Goal: Obtain resource: Obtain resource

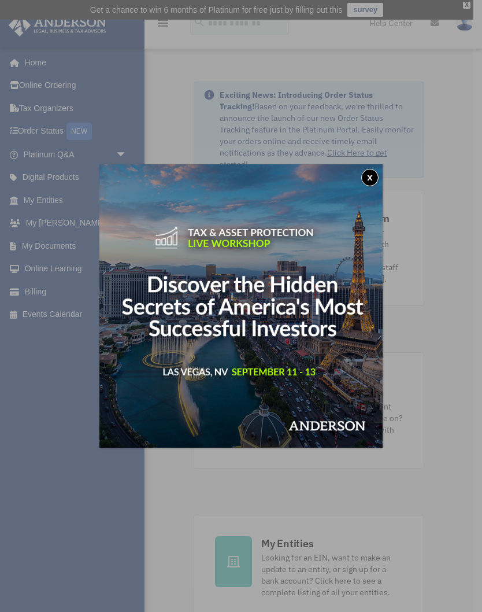
click at [374, 179] on button "x" at bounding box center [369, 177] width 17 height 17
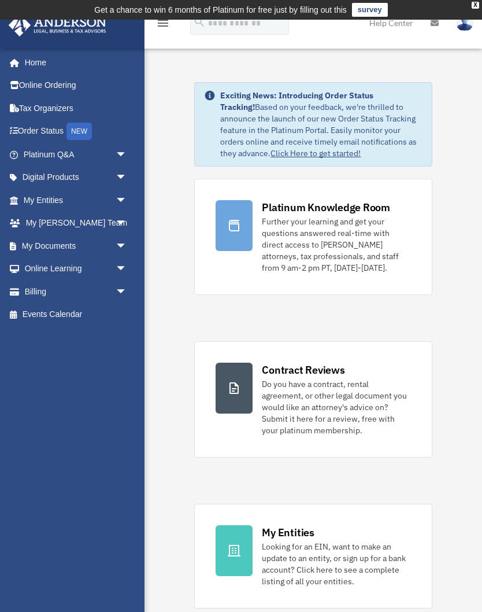
click at [119, 244] on span "arrow_drop_down" at bounding box center [127, 246] width 23 height 24
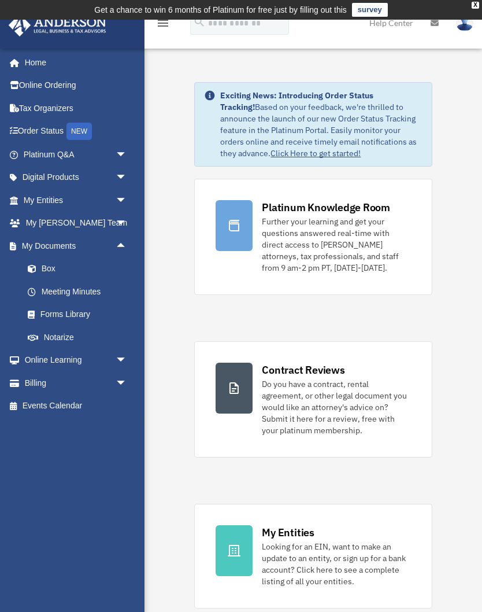
click at [46, 267] on link "Box" at bounding box center [80, 268] width 128 height 23
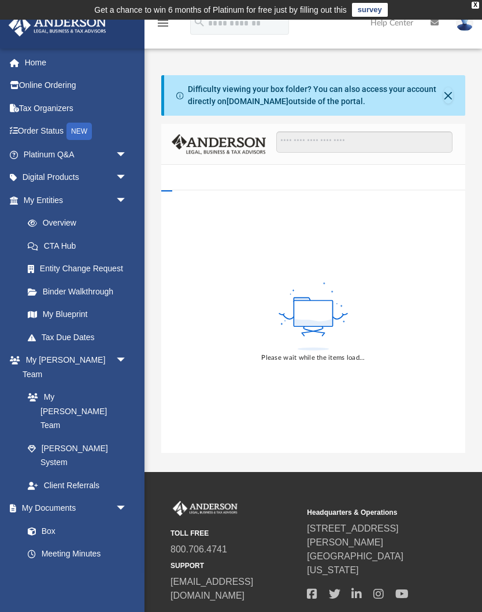
click at [451, 97] on button "Close" at bounding box center [449, 95] width 10 height 16
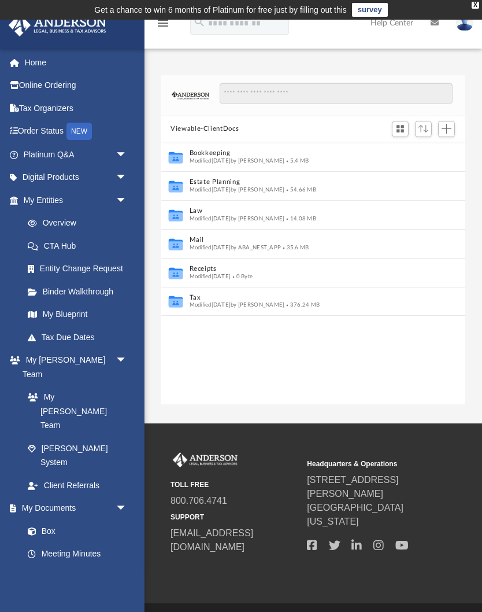
scroll to position [263, 304]
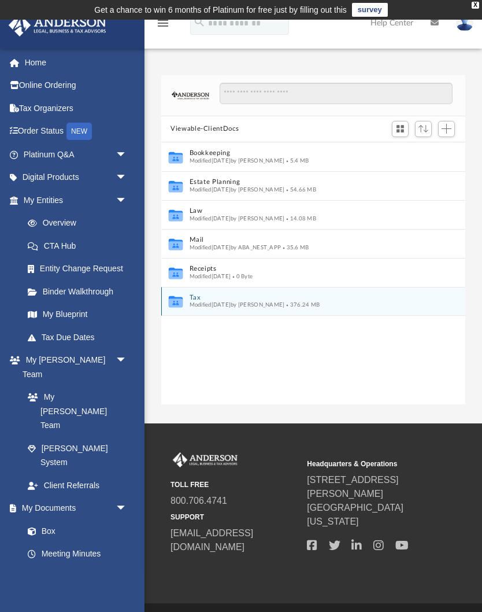
click at [200, 298] on button "Tax" at bounding box center [306, 298] width 232 height 8
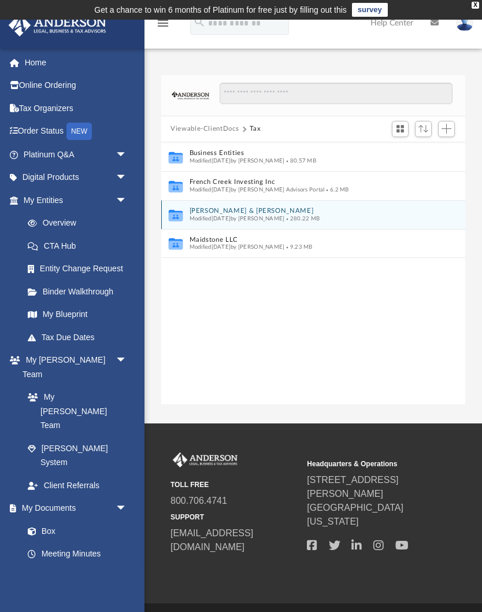
click at [208, 211] on button "[PERSON_NAME] & [PERSON_NAME]" at bounding box center [306, 211] width 232 height 8
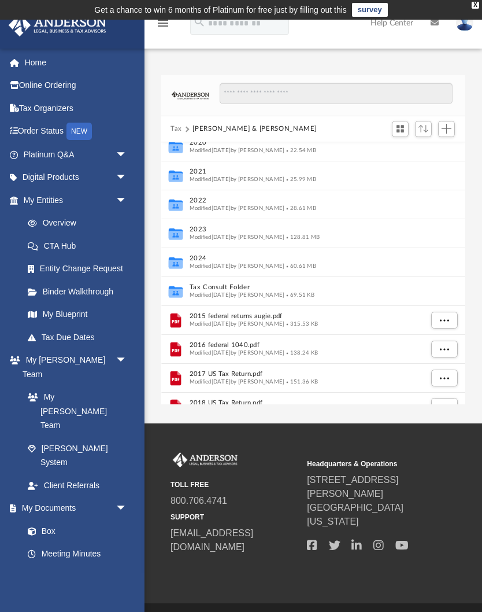
scroll to position [101, 0]
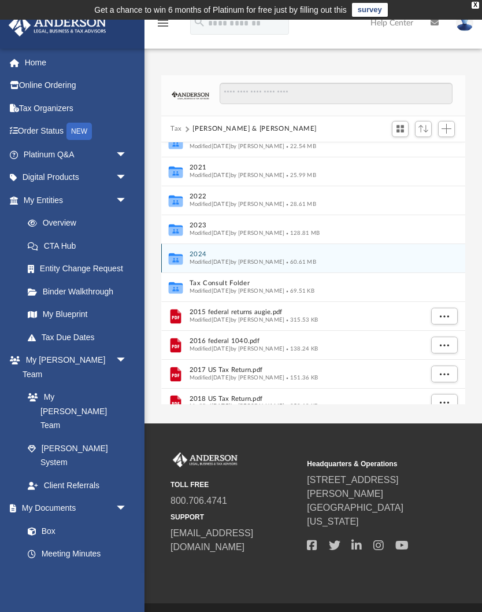
click at [213, 262] on span "Modified [DATE] by [PERSON_NAME]" at bounding box center [237, 262] width 95 height 6
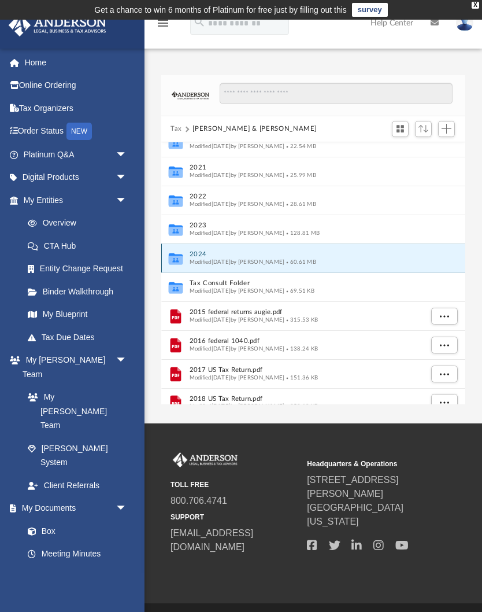
click at [218, 267] on div "Collaborated Folder 2024 Modified [DATE] by [PERSON_NAME] 60.61 MB" at bounding box center [313, 257] width 304 height 29
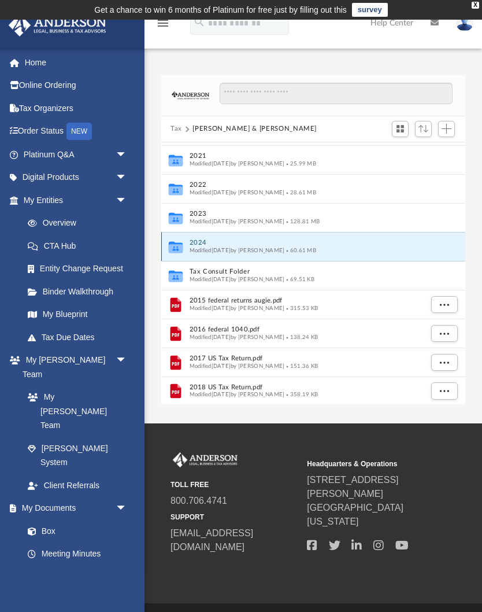
scroll to position [113, 0]
click at [248, 240] on button "2024" at bounding box center [306, 243] width 232 height 8
click at [168, 240] on icon "Collaborated Folder" at bounding box center [175, 246] width 17 height 19
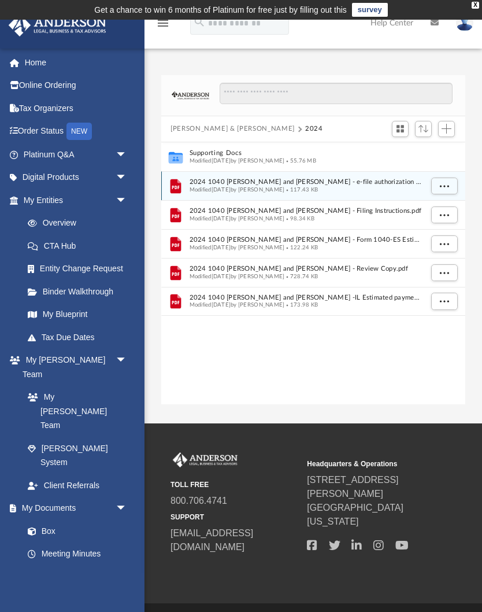
click at [260, 187] on span "Modified [DATE] by [PERSON_NAME]" at bounding box center [237, 189] width 95 height 6
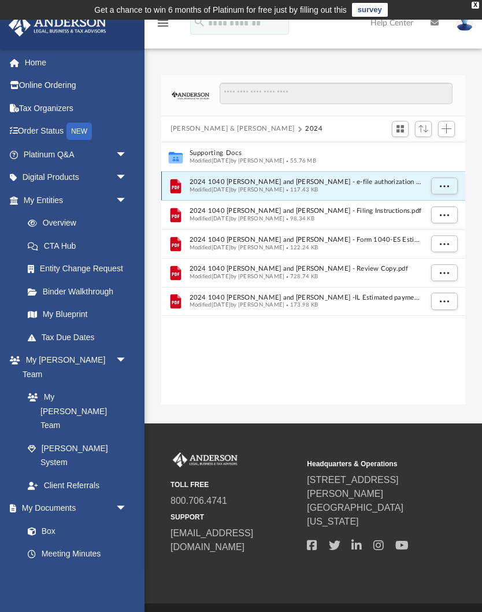
click at [182, 184] on icon "File" at bounding box center [175, 185] width 17 height 19
click at [184, 183] on icon "File" at bounding box center [175, 185] width 17 height 19
click at [185, 187] on div "File 2024 1040 [PERSON_NAME] and [PERSON_NAME] - e-file authorization - please …" at bounding box center [313, 185] width 304 height 29
click at [209, 187] on span "Modified [DATE] by [PERSON_NAME]" at bounding box center [237, 189] width 95 height 6
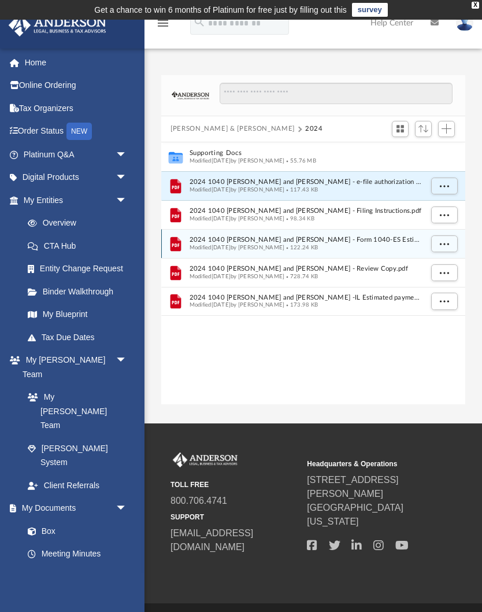
click at [212, 248] on span "Modified [DATE] by [PERSON_NAME]" at bounding box center [237, 247] width 95 height 6
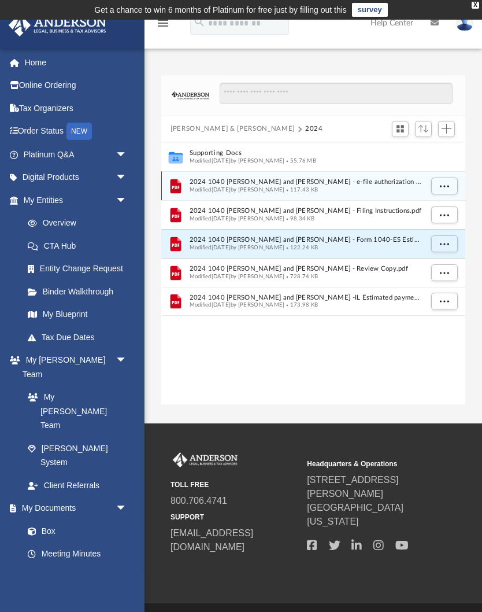
click at [205, 186] on span "Modified [DATE] by [PERSON_NAME]" at bounding box center [237, 189] width 95 height 6
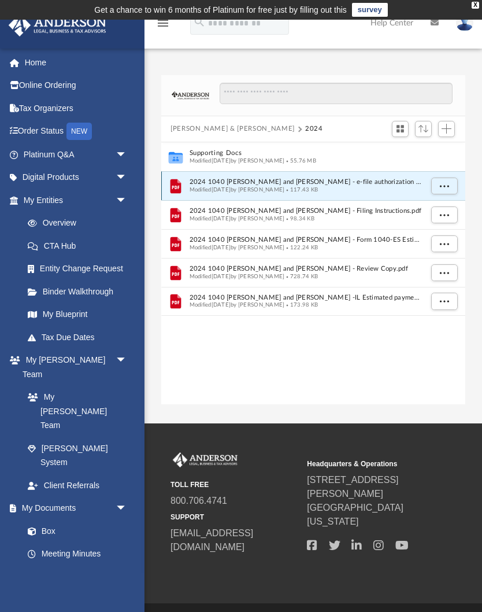
click at [176, 185] on icon "grid" at bounding box center [176, 186] width 8 height 3
click at [183, 185] on icon "File" at bounding box center [175, 185] width 17 height 19
click at [445, 188] on span "More options" at bounding box center [444, 185] width 9 height 6
click at [429, 211] on li "Preview" at bounding box center [435, 208] width 34 height 12
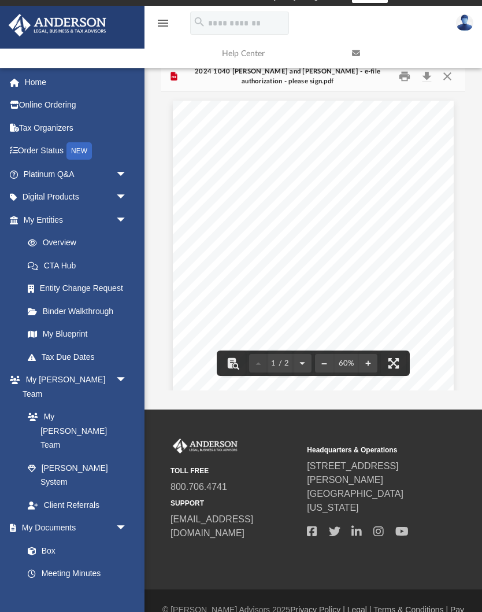
scroll to position [13, 0]
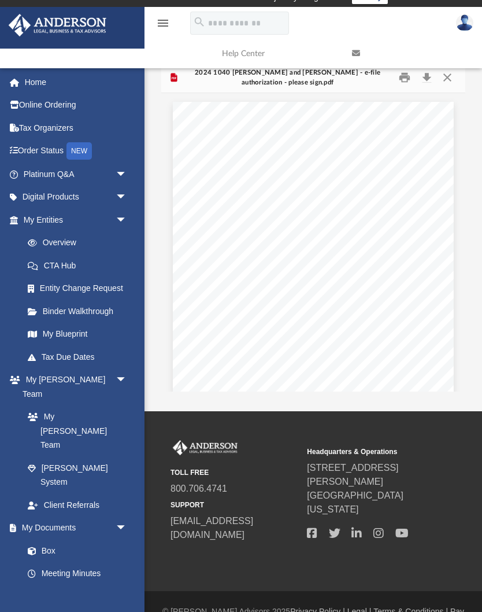
click at [445, 80] on button "Close" at bounding box center [447, 78] width 21 height 18
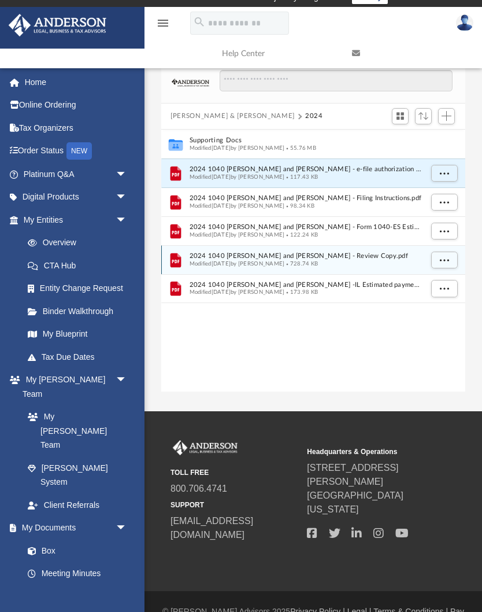
click at [204, 267] on div "Modified [DATE] by [PERSON_NAME] 728.74 KB" at bounding box center [306, 264] width 232 height 8
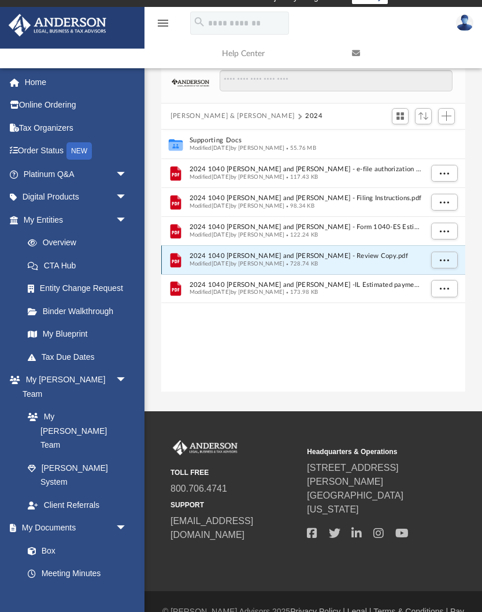
click at [205, 260] on span "Modified [DATE] by [PERSON_NAME]" at bounding box center [237, 263] width 95 height 6
click at [445, 261] on span "More options" at bounding box center [444, 259] width 9 height 6
click at [422, 286] on li "Preview" at bounding box center [435, 282] width 34 height 12
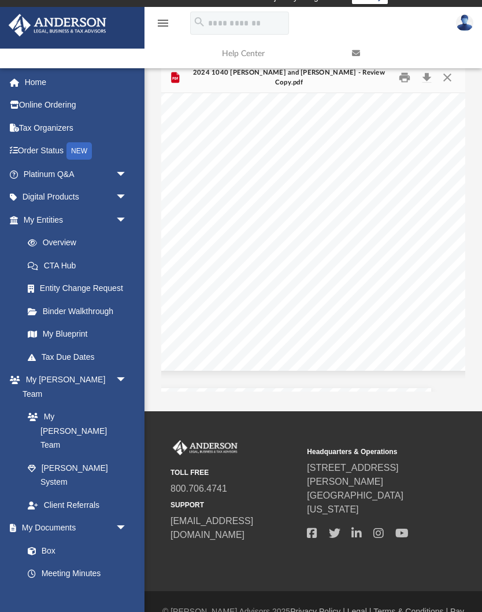
scroll to position [1155, 22]
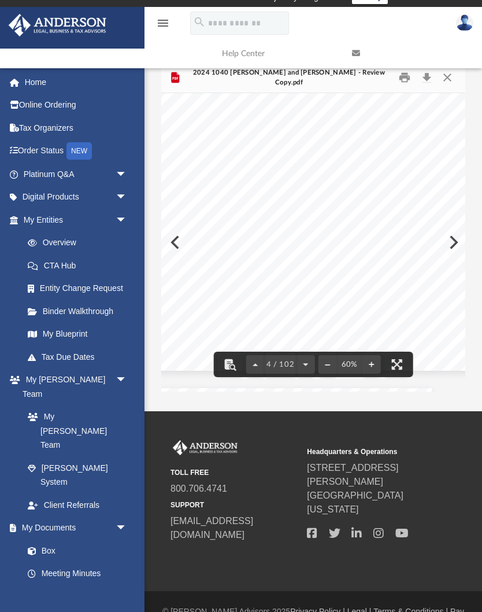
click at [399, 368] on button "File preview" at bounding box center [396, 364] width 25 height 25
click at [397, 372] on button "File preview" at bounding box center [396, 364] width 25 height 25
click at [397, 367] on button "File preview" at bounding box center [396, 364] width 25 height 25
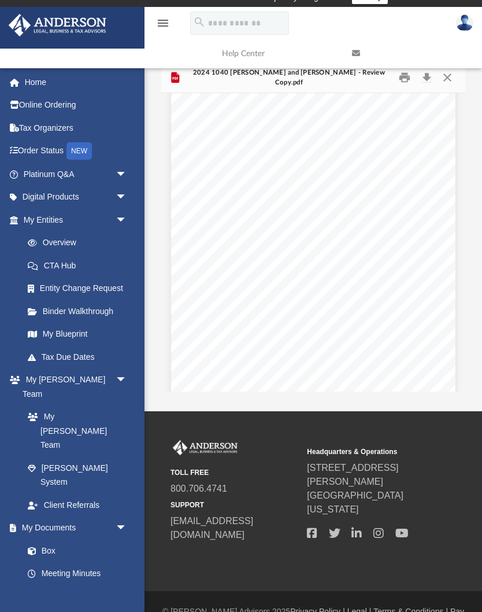
scroll to position [0, 0]
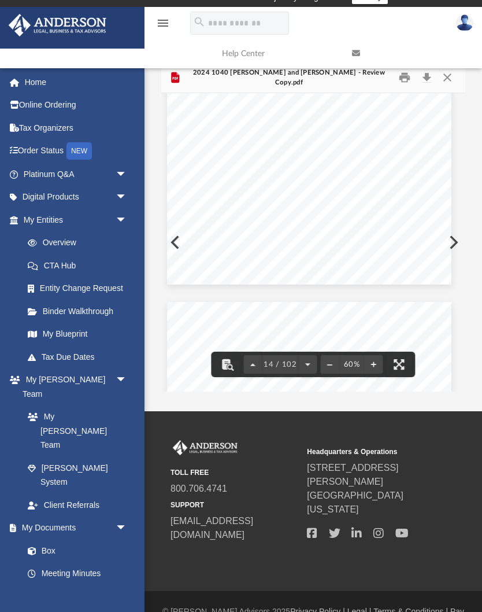
click at [401, 362] on button "File preview" at bounding box center [399, 364] width 25 height 25
click at [401, 365] on button "File preview" at bounding box center [399, 364] width 25 height 25
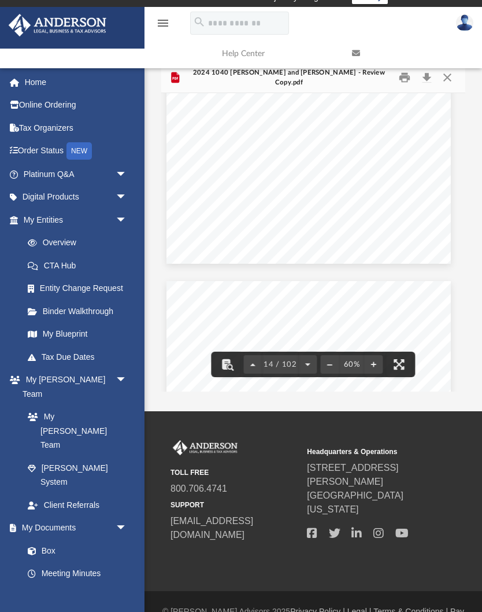
click at [375, 365] on button "File preview" at bounding box center [374, 364] width 19 height 25
